Goal: Ask a question

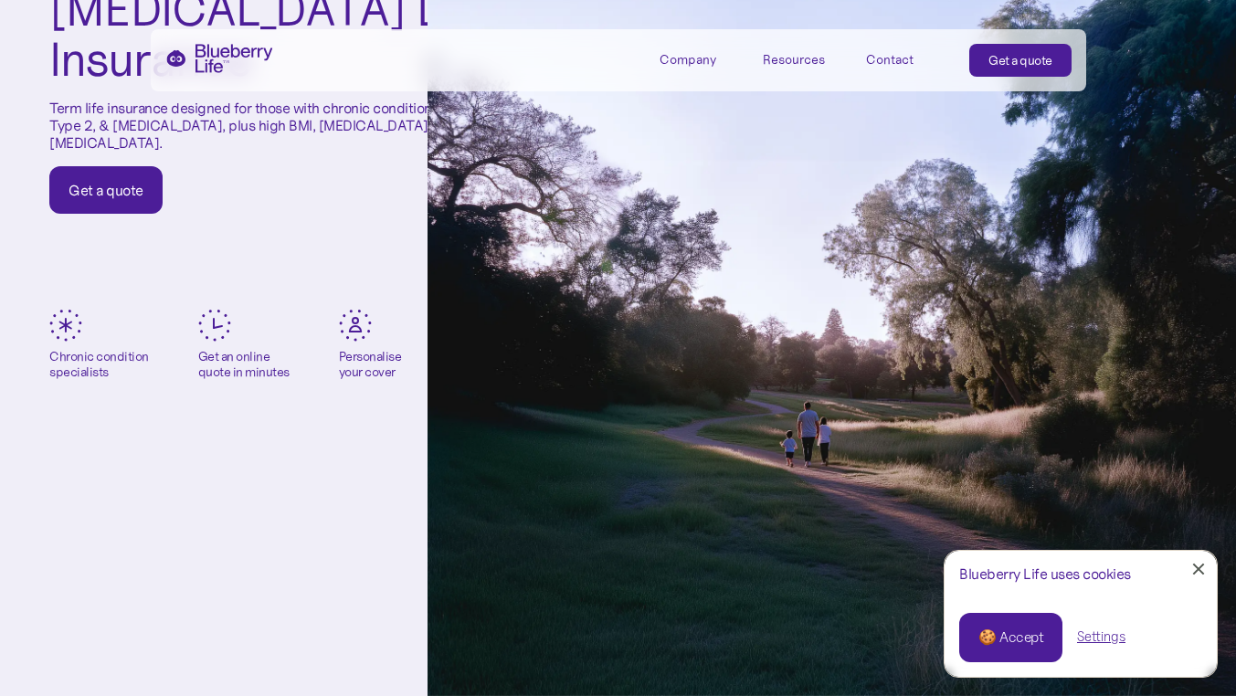
scroll to position [286, 0]
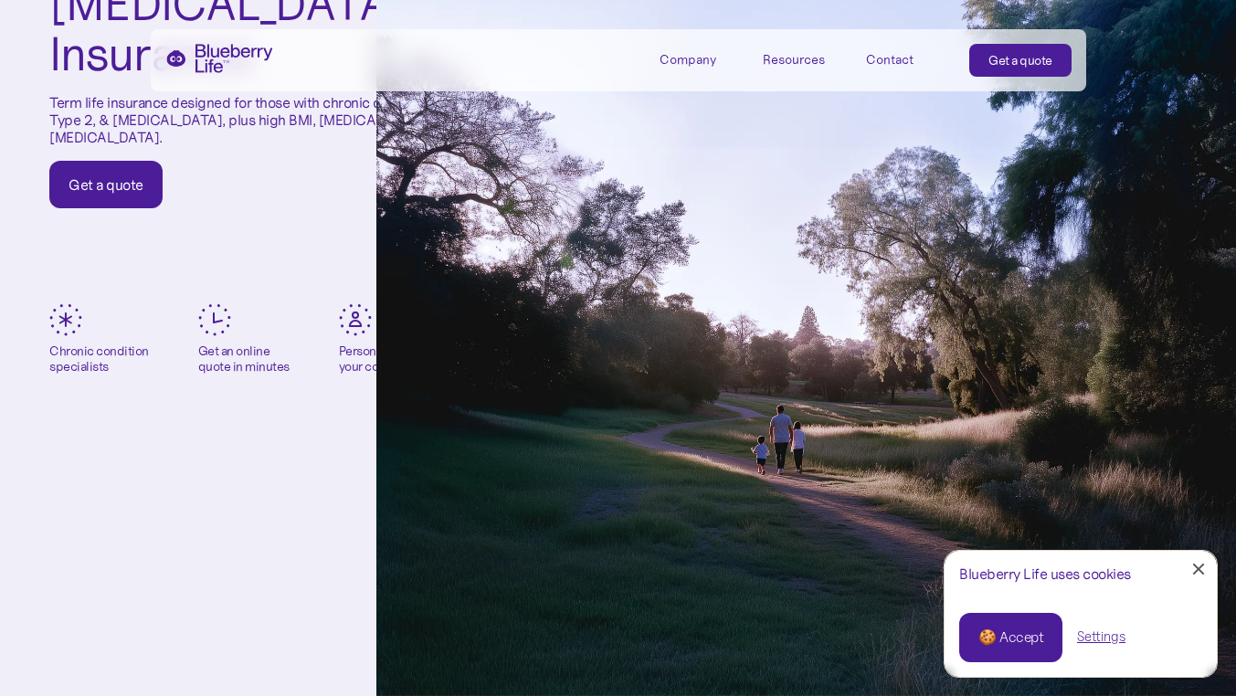
click at [978, 634] on div "🍪 Accept" at bounding box center [1010, 637] width 65 height 20
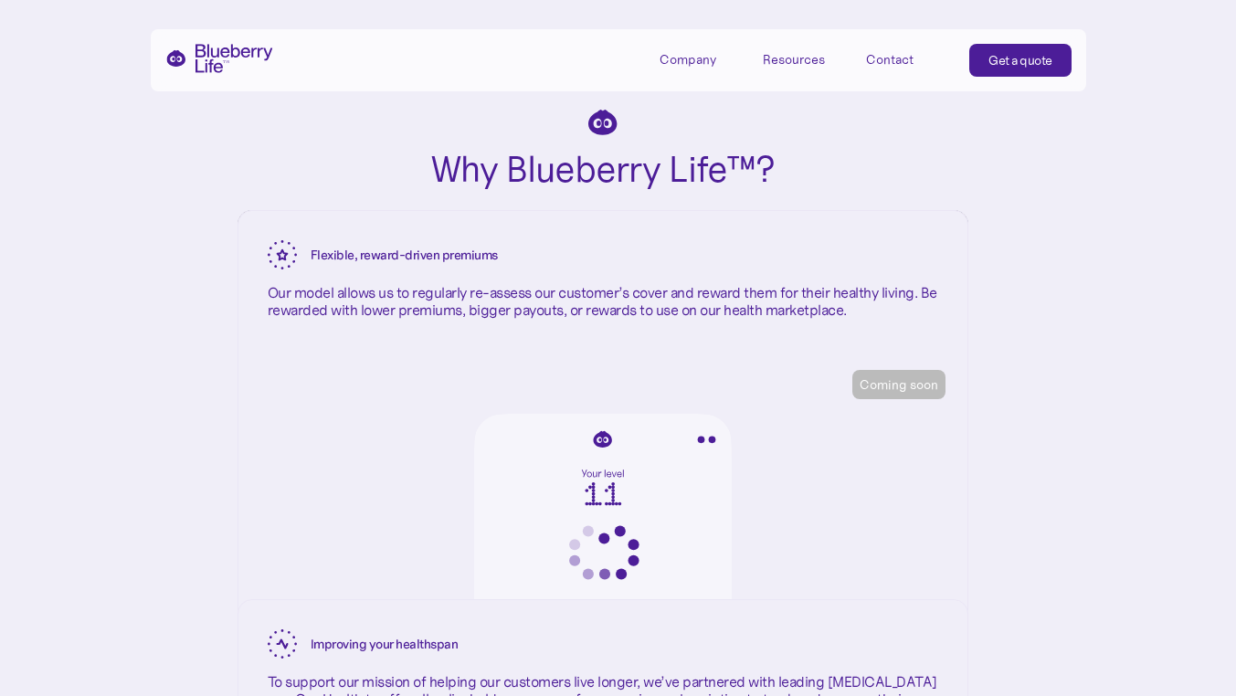
scroll to position [2742, 16]
drag, startPoint x: 123, startPoint y: 595, endPoint x: 84, endPoint y: 590, distance: 39.7
click at [84, 590] on div "Why Blueberry Life™? Unique, specialist cover Our founder, [PERSON_NAME], has d…" at bounding box center [602, 47] width 1236 height 2241
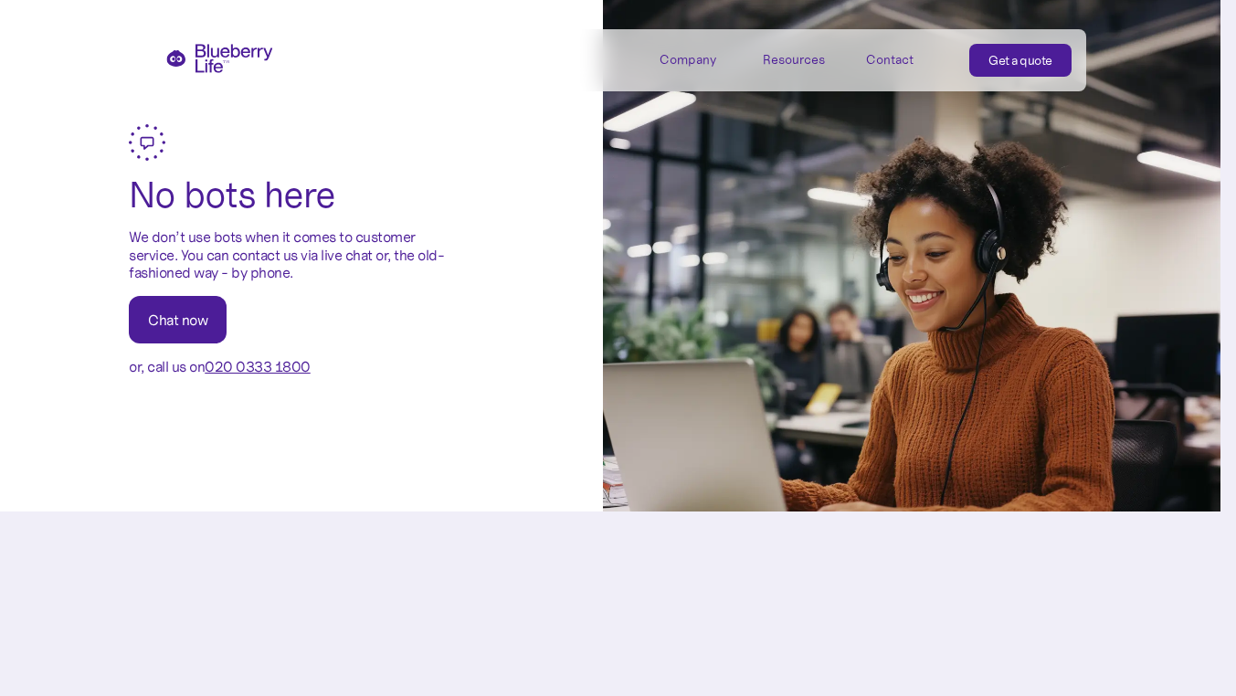
scroll to position [5209, 16]
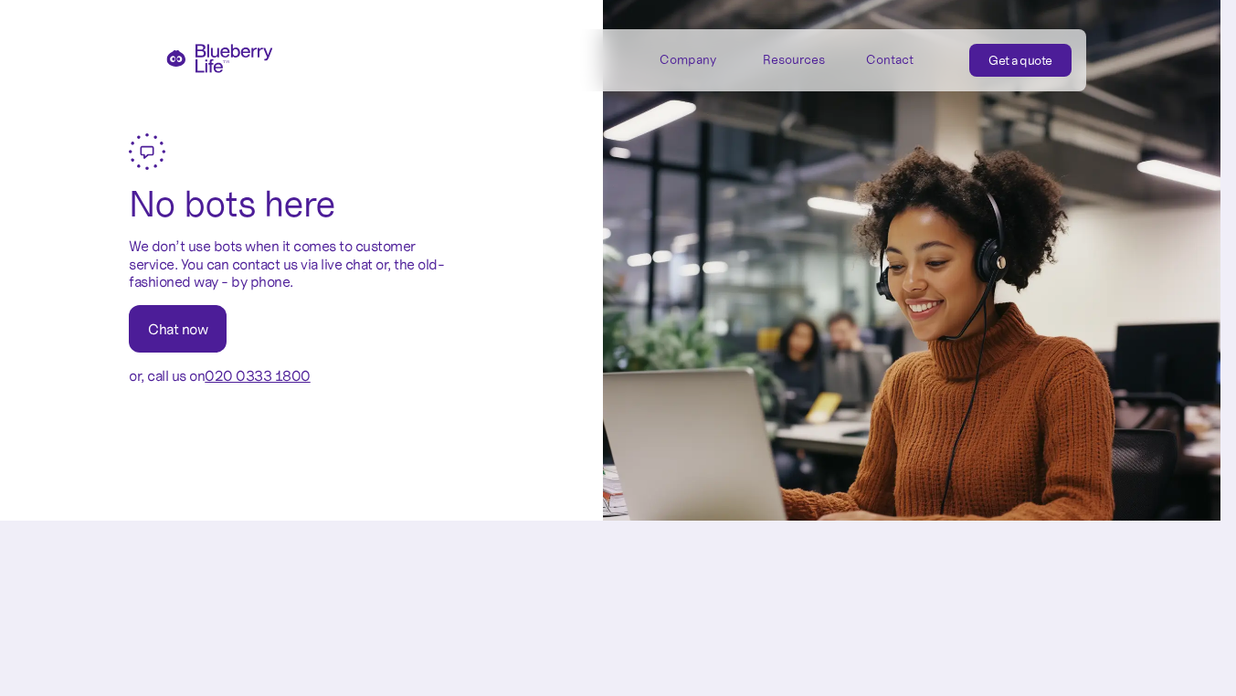
click at [163, 338] on div "Chat now" at bounding box center [177, 329] width 59 height 18
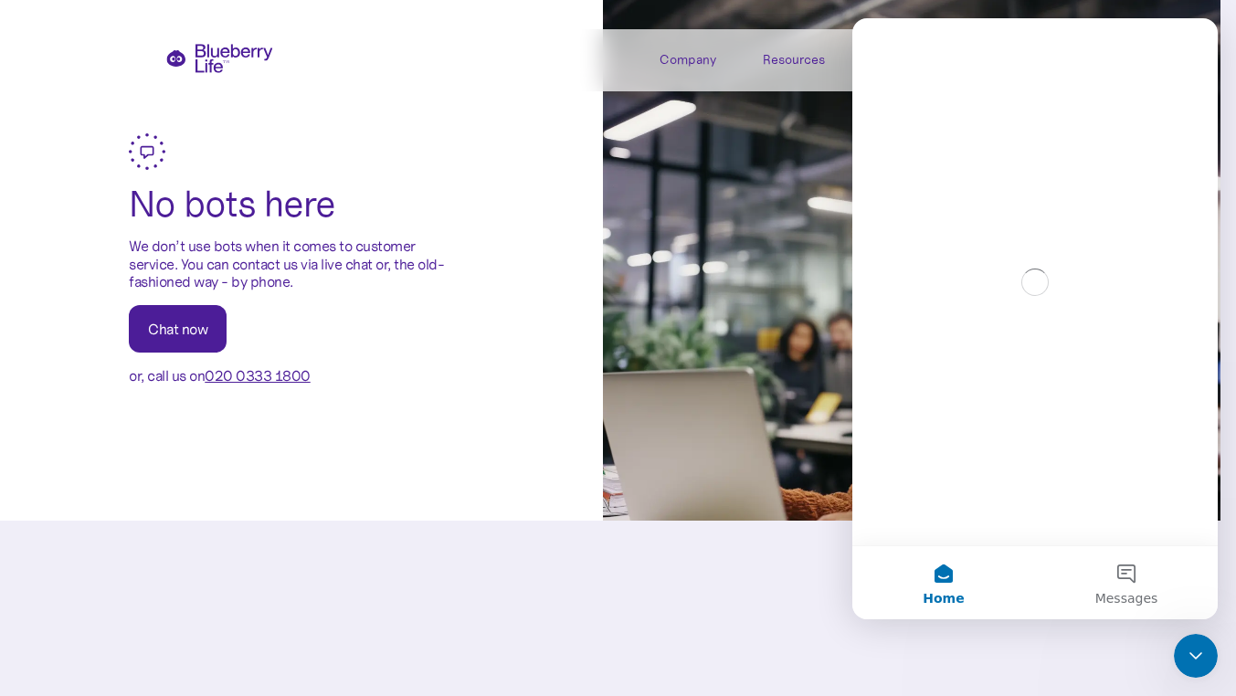
scroll to position [0, 0]
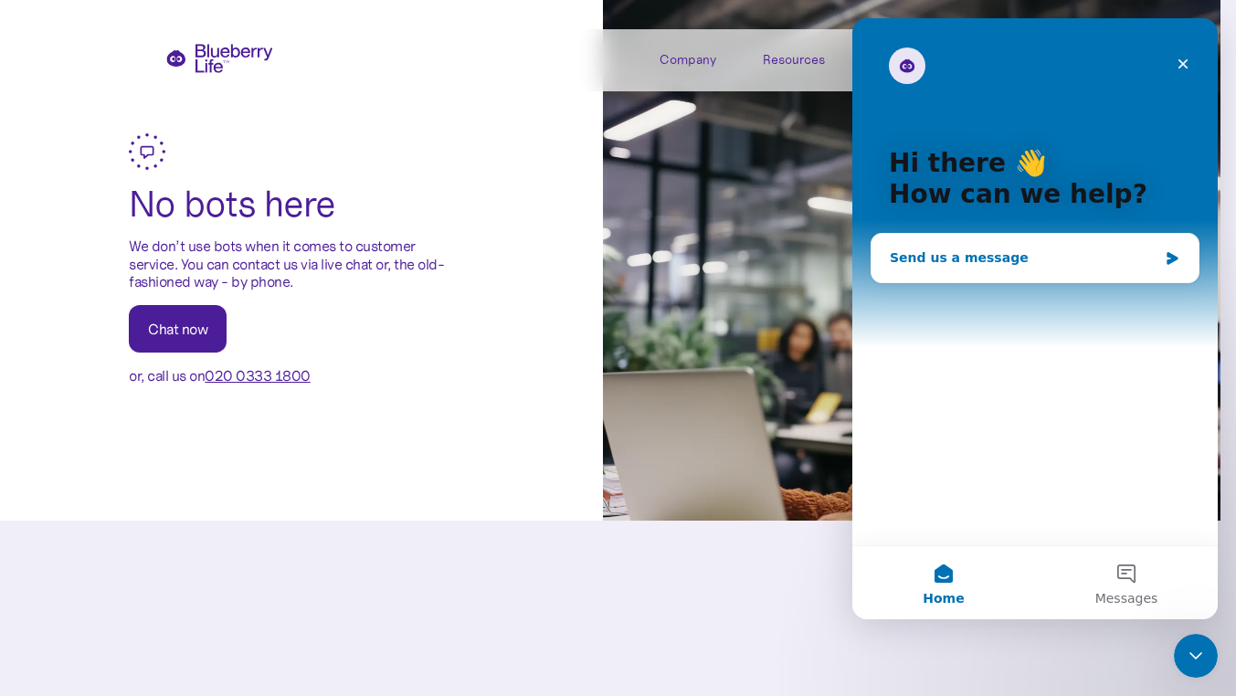
click at [943, 261] on div "Send us a message" at bounding box center [1024, 257] width 268 height 19
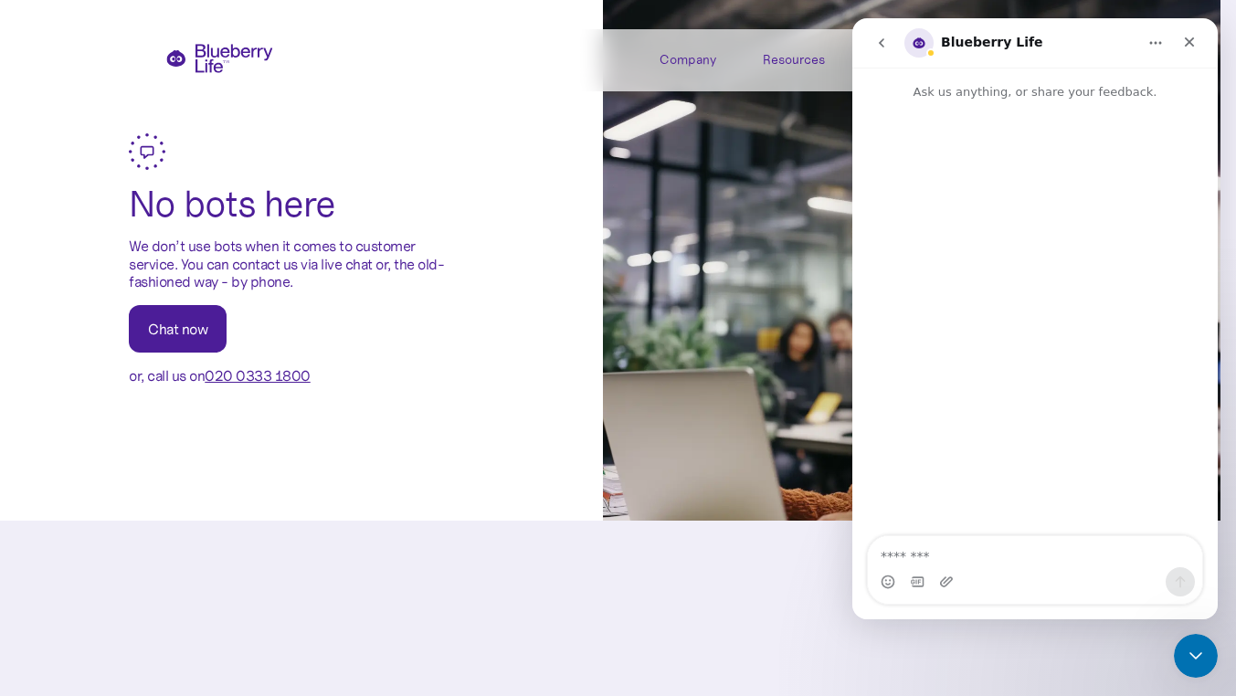
click at [943, 261] on div "Intercom messenger" at bounding box center [1034, 319] width 365 height 437
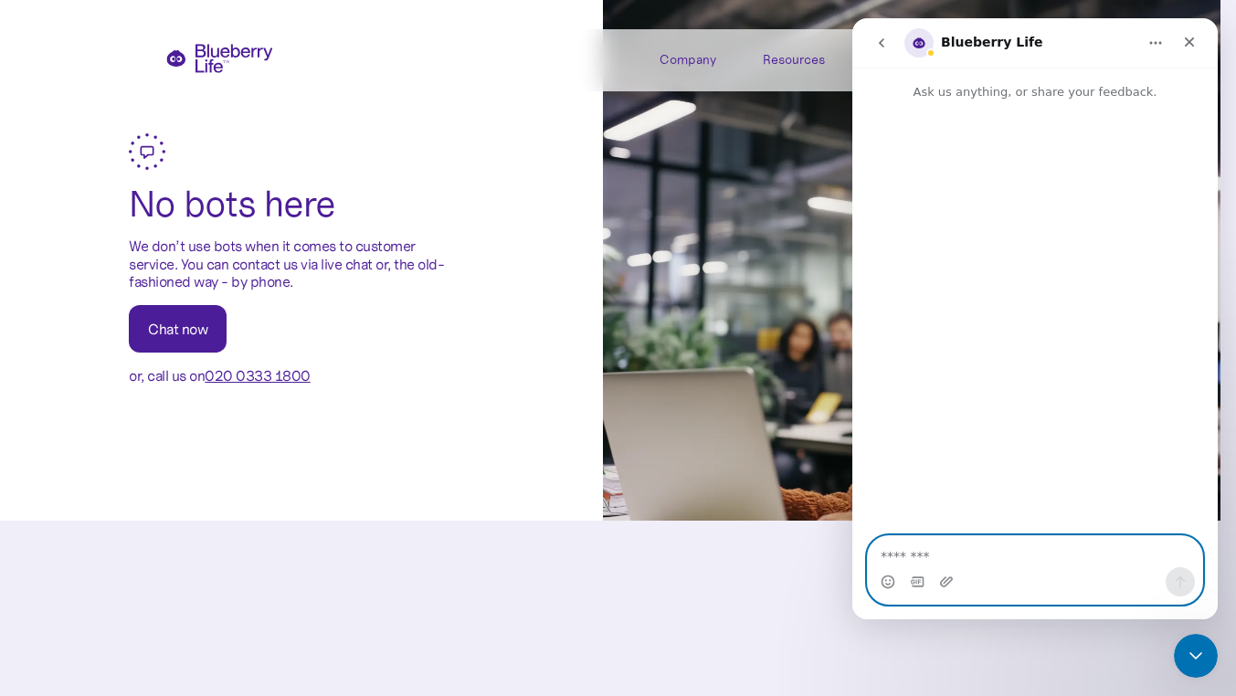
click at [968, 546] on textarea "Message…" at bounding box center [1035, 551] width 334 height 31
type textarea "**"
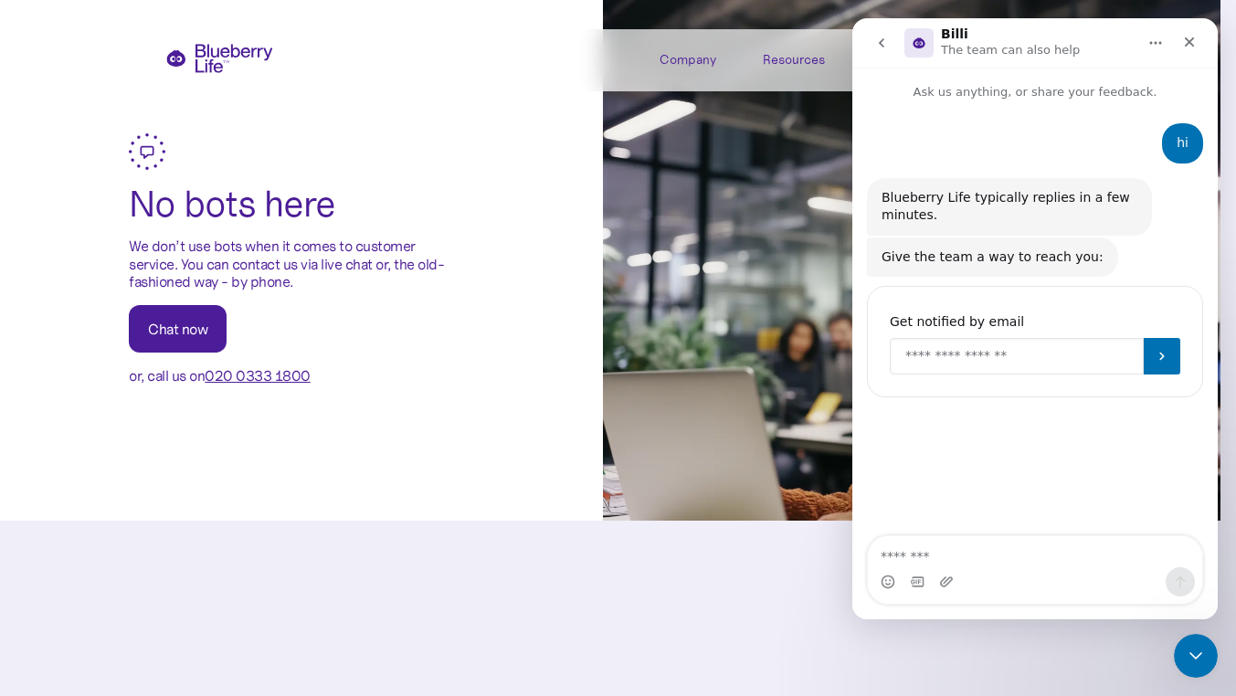
click at [994, 358] on input "Enter your email" at bounding box center [1017, 356] width 254 height 37
type input "**********"
click at [1152, 364] on button "Submit" at bounding box center [1161, 356] width 37 height 37
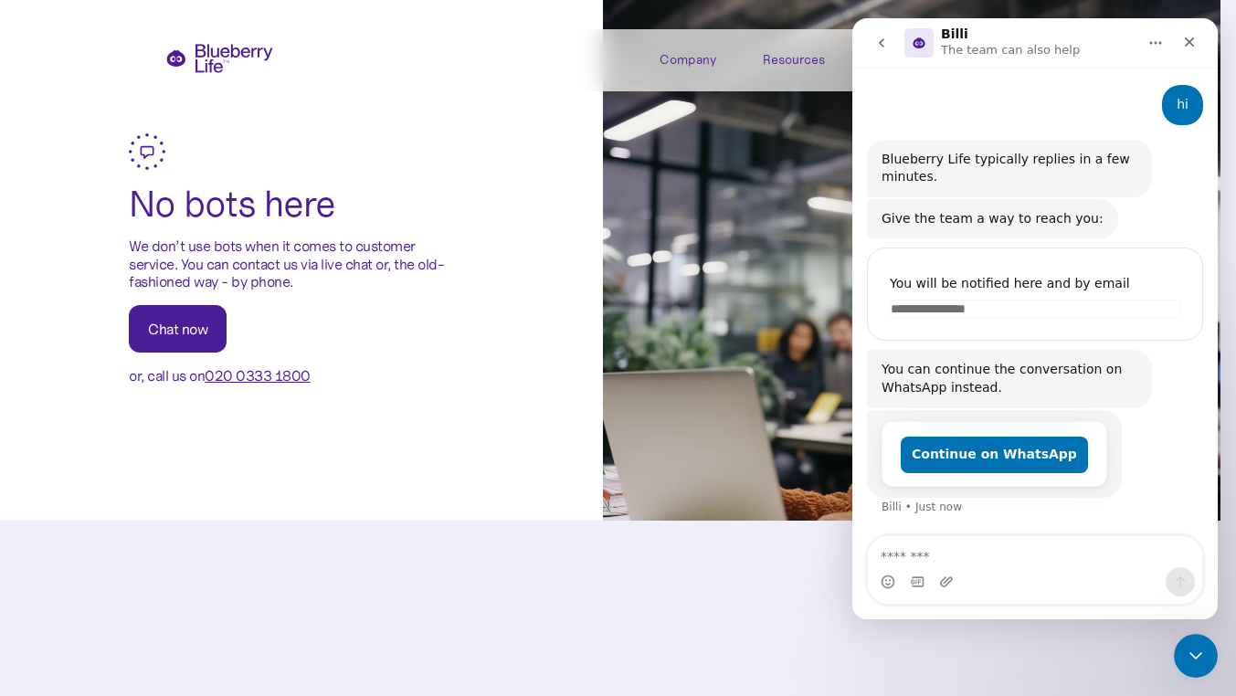
scroll to position [37, 0]
click at [999, 459] on button "Continue on WhatsApp" at bounding box center [994, 455] width 187 height 37
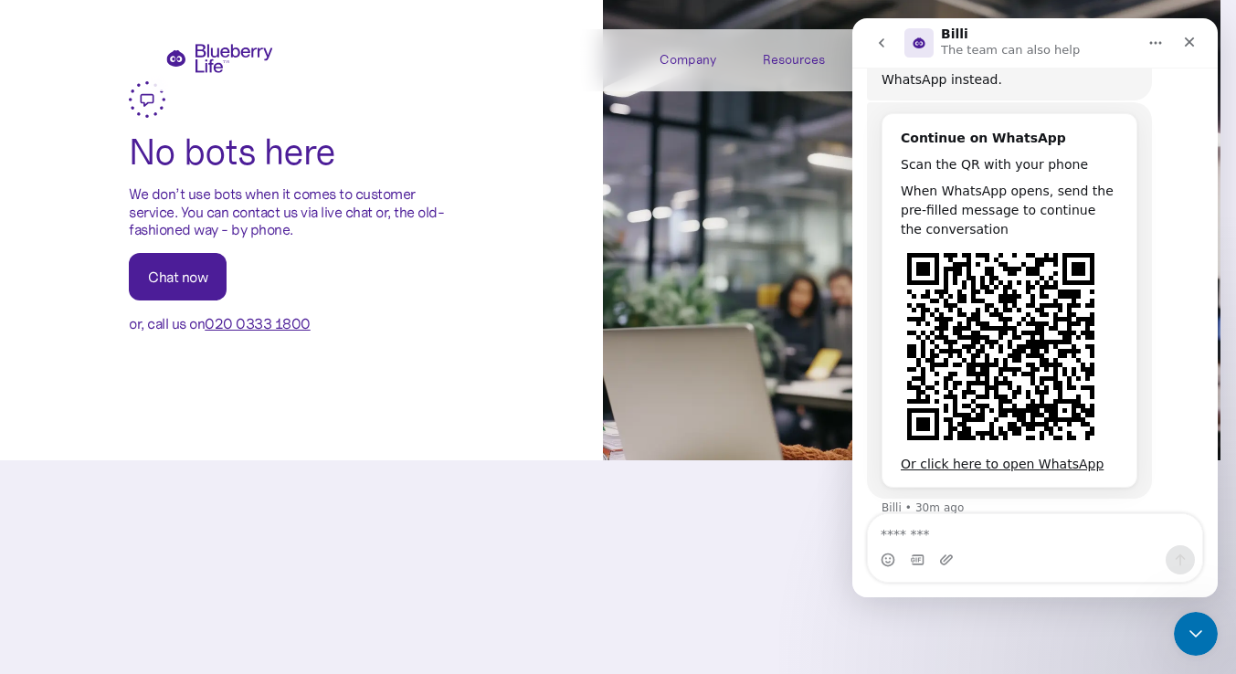
scroll to position [368, 0]
